Goal: Transaction & Acquisition: Obtain resource

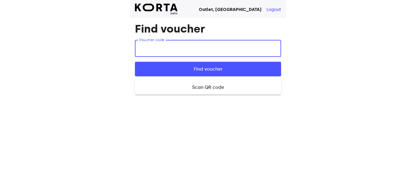
click at [159, 50] on input "text" at bounding box center [208, 48] width 146 height 17
type input "4dYVy"
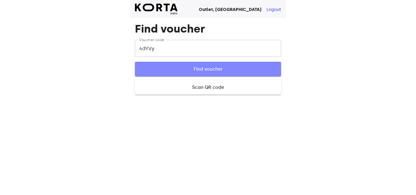
click at [187, 71] on span "Find voucher" at bounding box center [208, 69] width 127 height 8
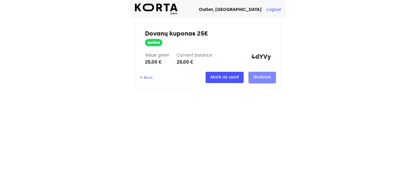
click at [264, 75] on span "Redeem" at bounding box center [263, 78] width 18 height 8
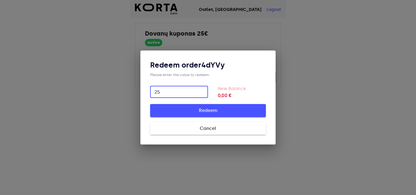
type input "25"
click at [198, 108] on span "Redeem" at bounding box center [208, 111] width 96 height 8
